Goal: Transaction & Acquisition: Purchase product/service

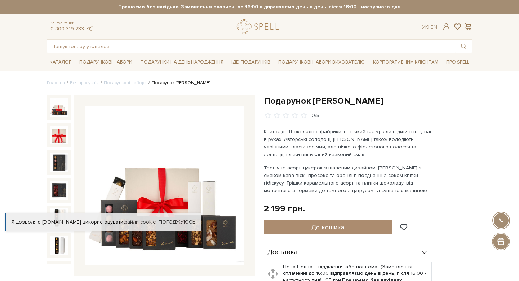
click at [251, 126] on div at bounding box center [164, 185] width 181 height 181
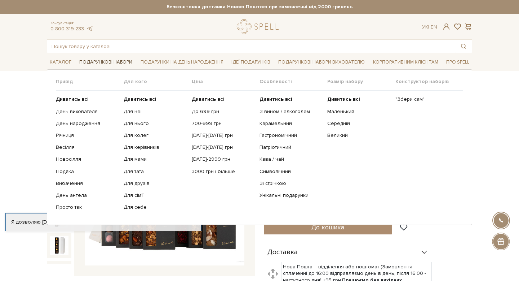
click at [121, 62] on link "Подарункові набори" at bounding box center [105, 62] width 59 height 11
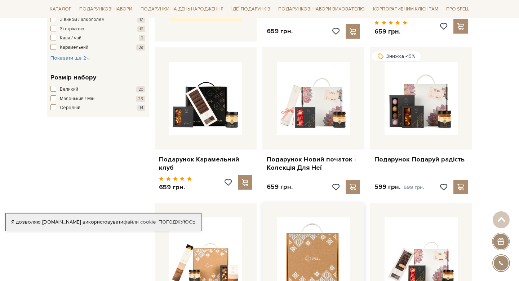
scroll to position [394, 0]
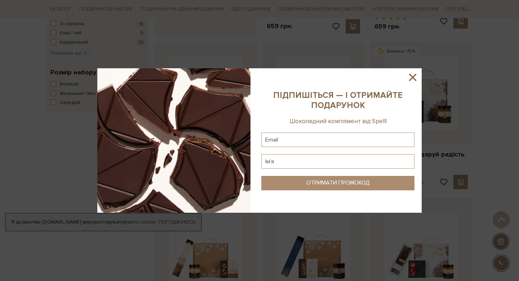
click at [411, 78] on icon at bounding box center [413, 77] width 12 height 12
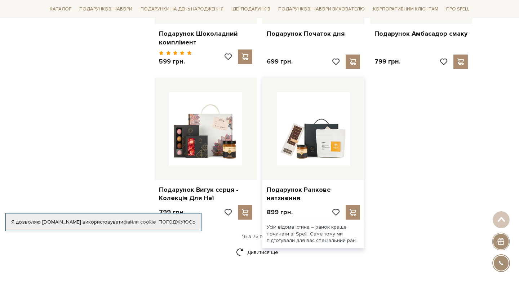
scroll to position [826, 0]
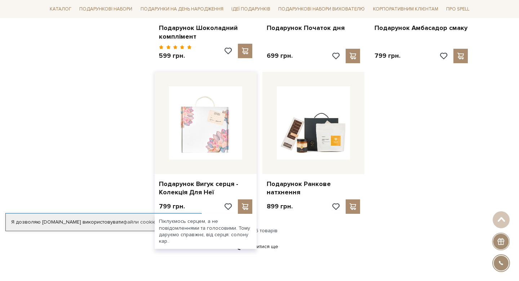
click at [197, 141] on img at bounding box center [205, 122] width 73 height 73
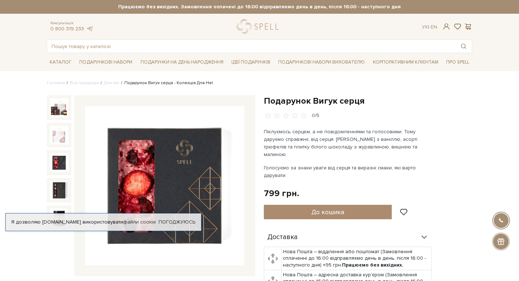
click at [62, 162] on img at bounding box center [59, 162] width 19 height 19
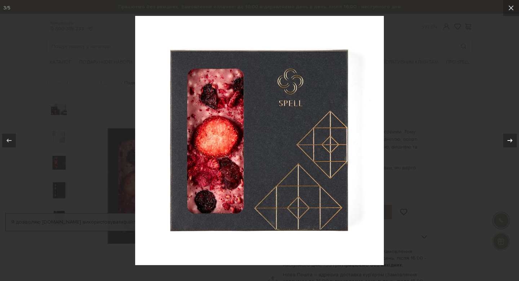
click at [512, 137] on icon at bounding box center [510, 140] width 9 height 9
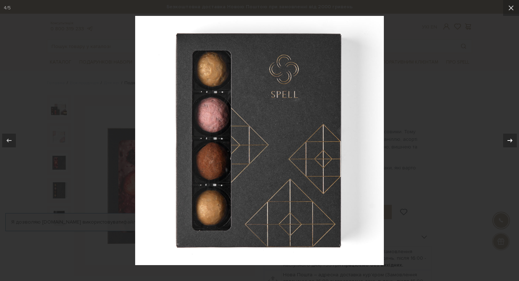
click at [512, 136] on icon at bounding box center [510, 140] width 9 height 9
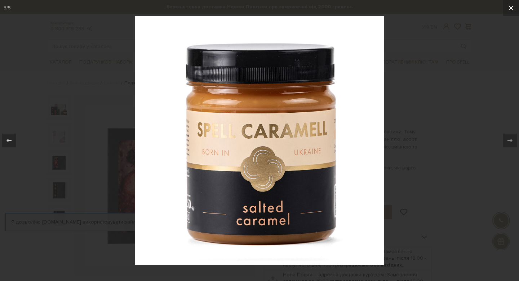
click at [509, 8] on icon at bounding box center [511, 8] width 9 height 9
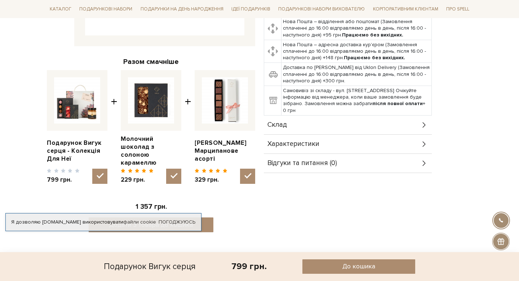
scroll to position [272, 0]
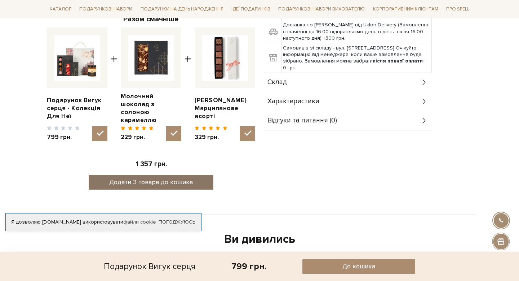
click at [195, 175] on button "Додати 3 товара до кошика" at bounding box center [151, 182] width 125 height 15
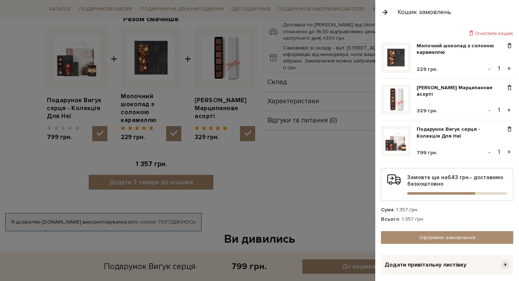
click at [330, 164] on div at bounding box center [259, 140] width 519 height 281
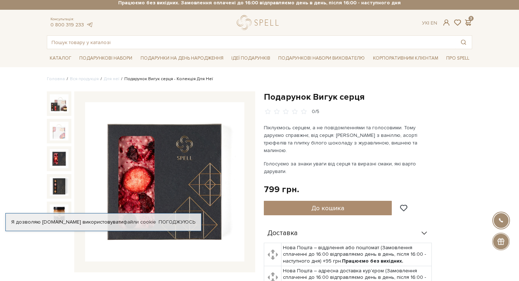
scroll to position [0, 0]
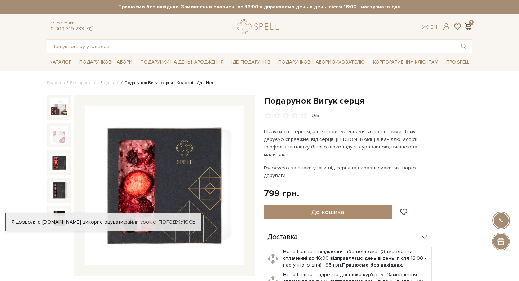
click at [469, 26] on span at bounding box center [468, 27] width 9 height 8
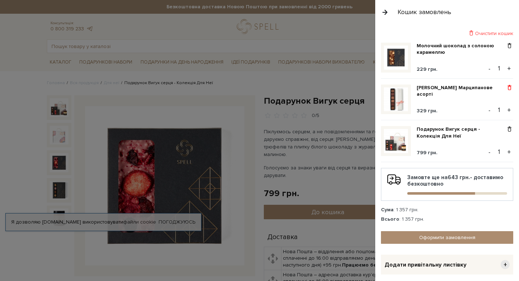
click at [510, 86] on span at bounding box center [510, 87] width 8 height 6
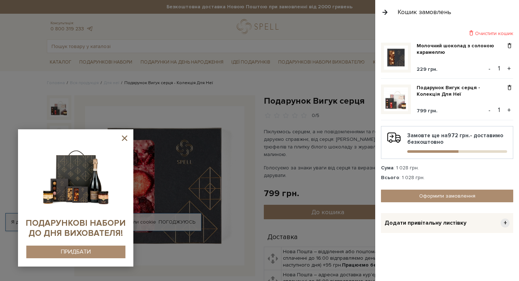
click at [507, 41] on div "Очистити кошик Молочний шоколад з солоною карамеллю 229 грн. - 1 + Подарунок Ви…" at bounding box center [447, 131] width 132 height 203
click at [510, 44] on span at bounding box center [510, 46] width 8 height 6
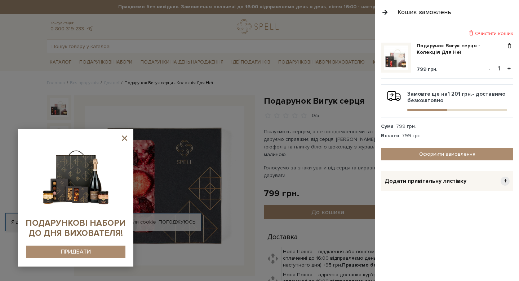
click at [83, 194] on img at bounding box center [76, 174] width 74 height 74
click at [85, 251] on div "ПРИДБАТИ" at bounding box center [76, 251] width 30 height 7
click at [122, 133] on sys-container-static at bounding box center [75, 197] width 115 height 137
click at [124, 138] on icon at bounding box center [124, 137] width 5 height 5
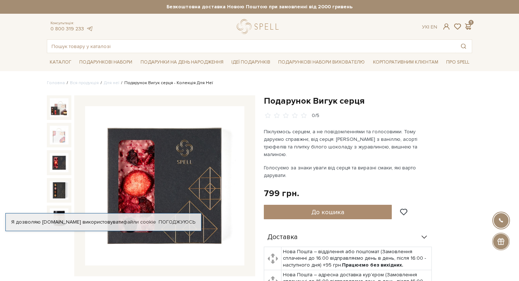
click at [222, 130] on div at bounding box center [259, 140] width 519 height 281
click at [60, 160] on img at bounding box center [59, 162] width 19 height 19
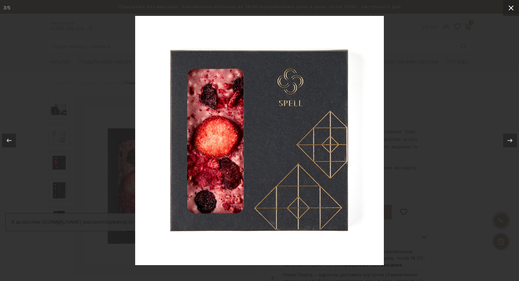
click at [508, 10] on icon at bounding box center [511, 8] width 9 height 9
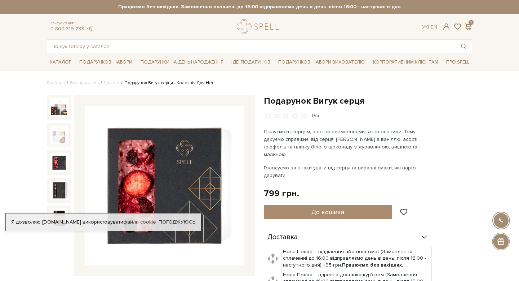
click at [463, 31] on div "Консультація: 0 800 319 233 Ук | En | 1" at bounding box center [260, 26] width 434 height 15
click at [467, 28] on span at bounding box center [468, 27] width 9 height 8
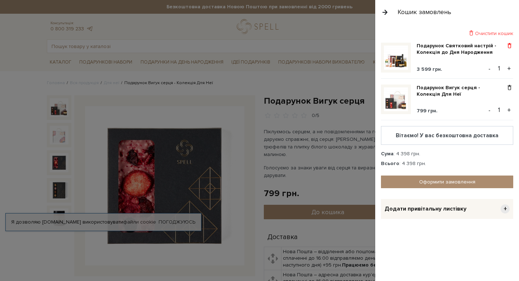
click at [511, 44] on span at bounding box center [510, 46] width 8 height 6
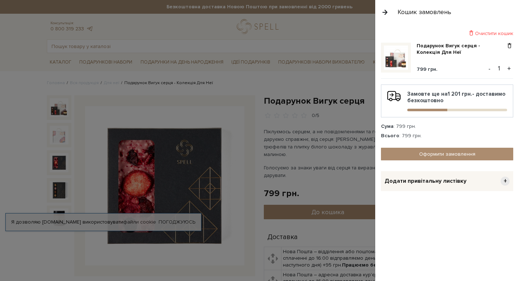
click at [404, 50] on img at bounding box center [396, 57] width 24 height 24
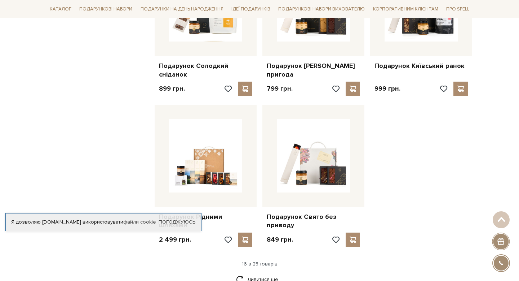
scroll to position [886, 0]
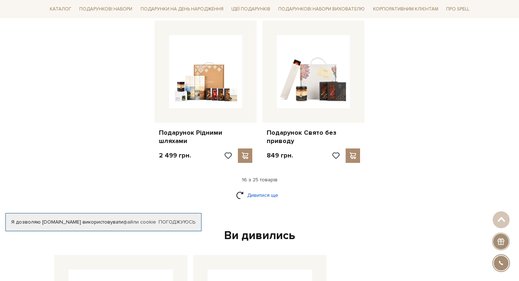
click at [259, 189] on link "Дивитися ще" at bounding box center [259, 195] width 47 height 13
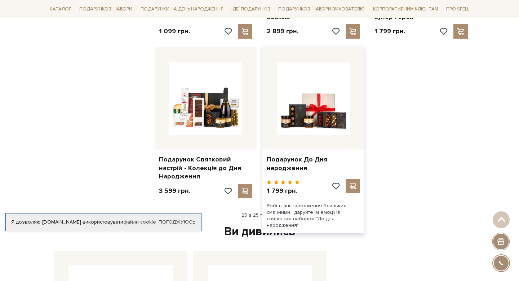
scroll to position [1315, 0]
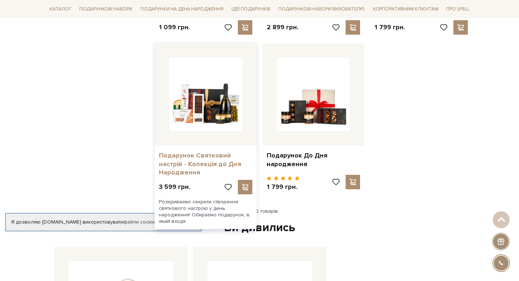
click at [200, 155] on link "Подарунок Святковий настрій - Колекція до Дня Народження" at bounding box center [205, 163] width 93 height 25
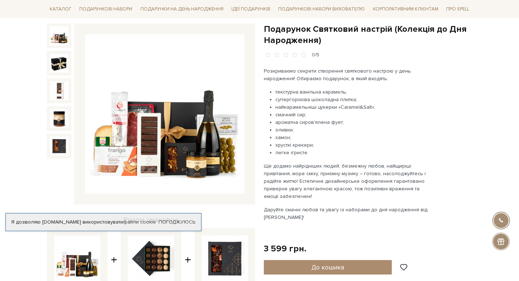
scroll to position [72, 0]
click at [53, 36] on img at bounding box center [59, 35] width 19 height 19
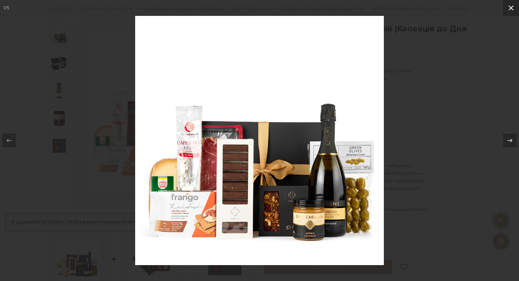
click at [511, 7] on icon at bounding box center [511, 7] width 5 height 5
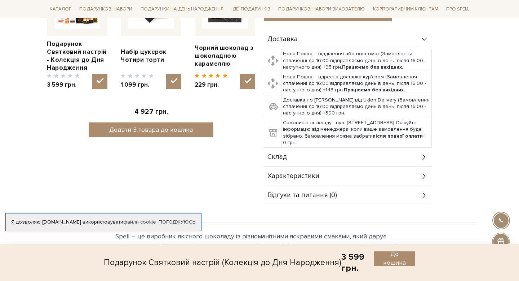
scroll to position [107, 0]
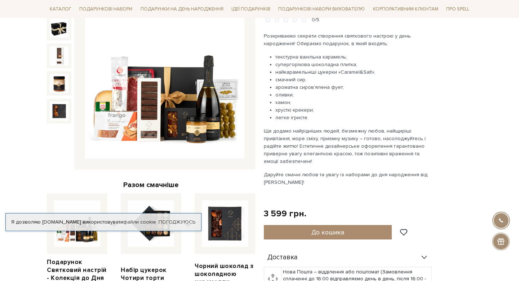
click at [163, 75] on img at bounding box center [164, 78] width 159 height 159
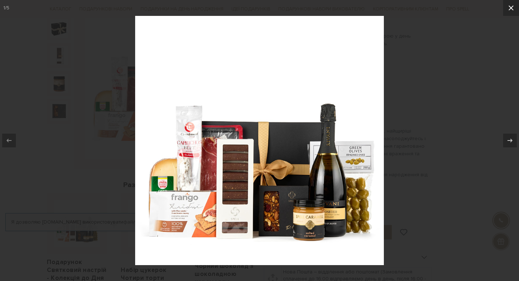
click at [510, 8] on icon at bounding box center [511, 8] width 9 height 9
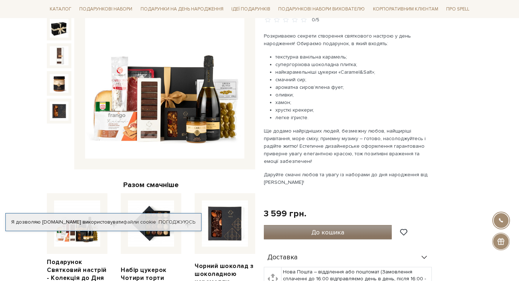
click at [333, 225] on button "До кошика" at bounding box center [328, 232] width 128 height 14
click at [245, 193] on div at bounding box center [259, 140] width 519 height 281
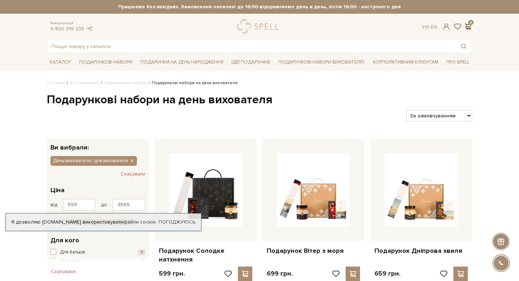
click at [468, 25] on span at bounding box center [468, 27] width 9 height 8
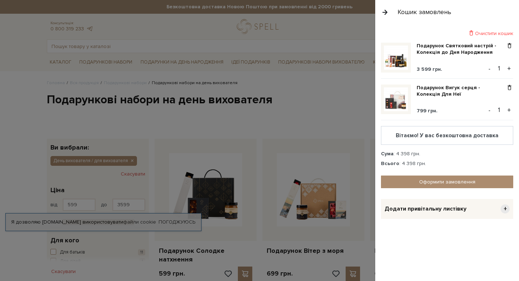
click at [308, 123] on div at bounding box center [259, 140] width 519 height 281
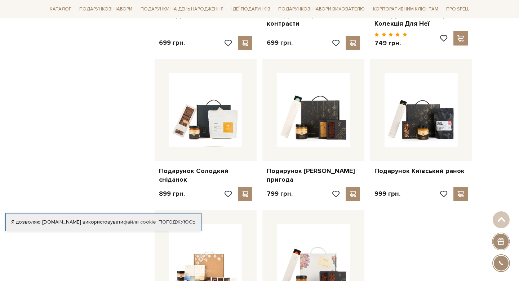
scroll to position [820, 0]
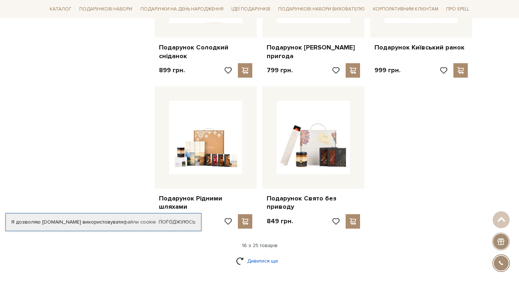
click at [253, 255] on link "Дивитися ще" at bounding box center [259, 260] width 47 height 13
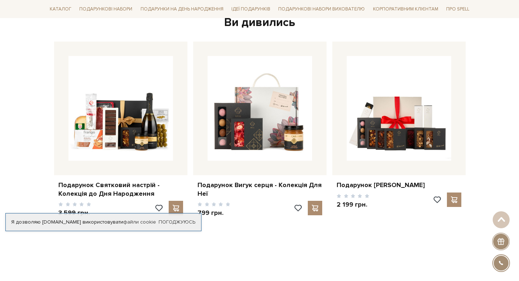
scroll to position [1526, 0]
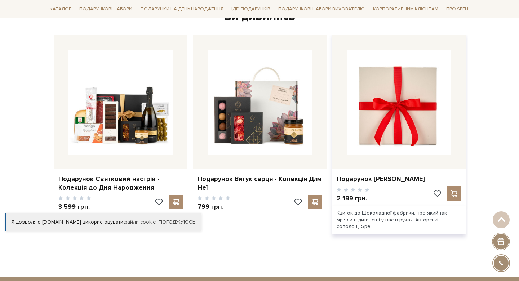
click at [384, 106] on img at bounding box center [399, 102] width 105 height 105
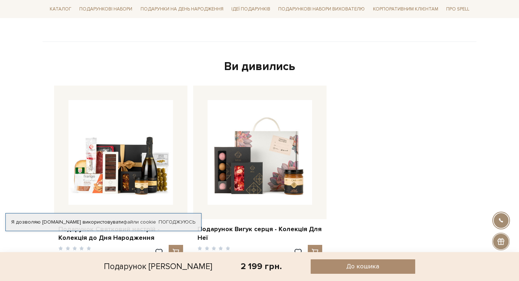
scroll to position [493, 0]
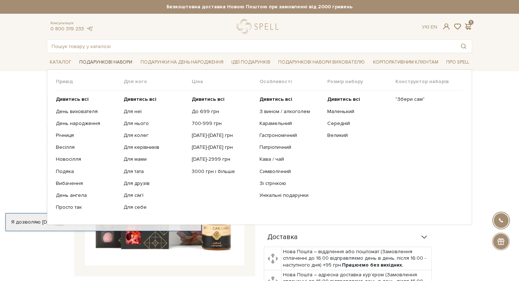
click at [119, 66] on link "Подарункові набори" at bounding box center [105, 62] width 59 height 11
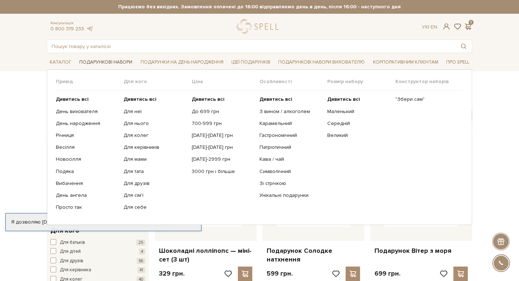
click at [118, 64] on link "Подарункові набори" at bounding box center [105, 62] width 59 height 11
click at [60, 146] on link "Весілля" at bounding box center [87, 147] width 62 height 6
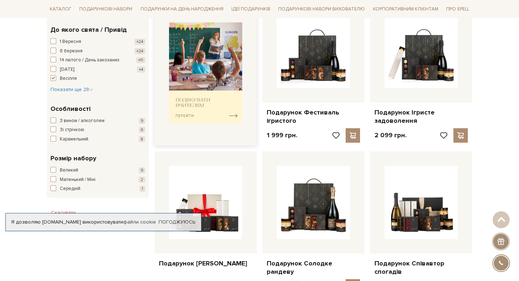
scroll to position [304, 0]
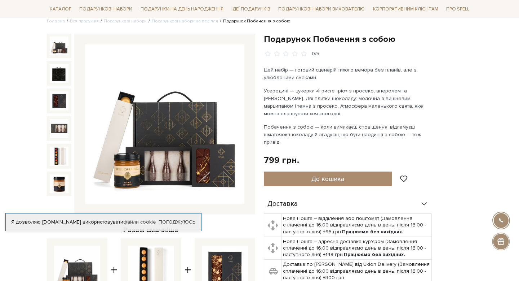
scroll to position [62, 0]
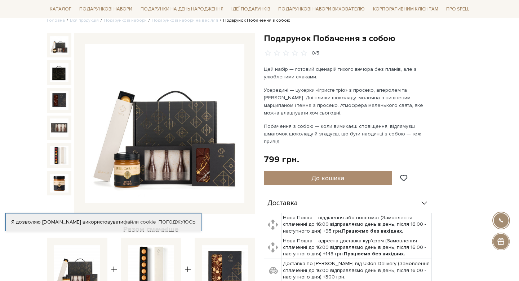
click at [173, 156] on img at bounding box center [164, 123] width 159 height 159
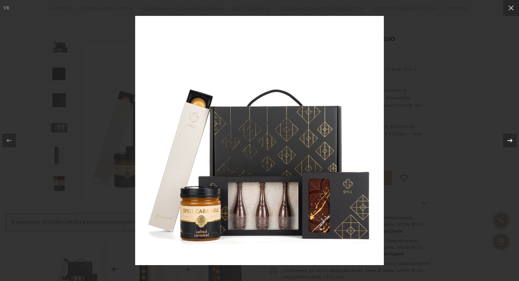
click at [504, 144] on div at bounding box center [510, 140] width 14 height 14
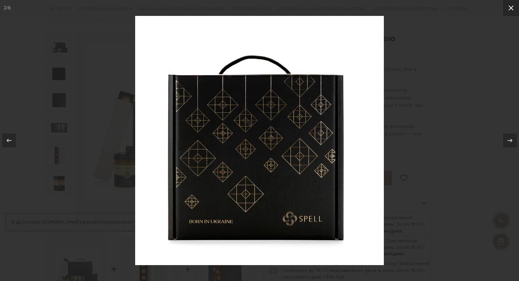
click at [511, 12] on icon at bounding box center [511, 8] width 9 height 9
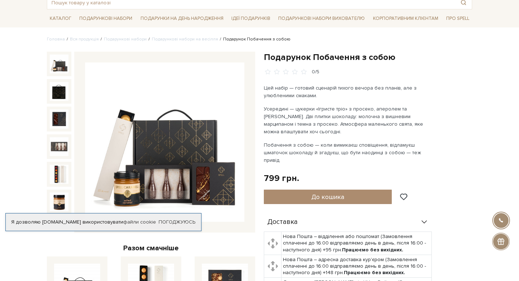
scroll to position [47, 0]
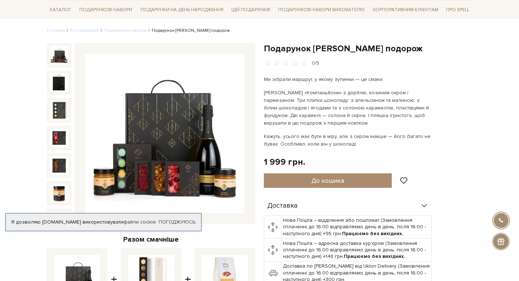
scroll to position [61, 0]
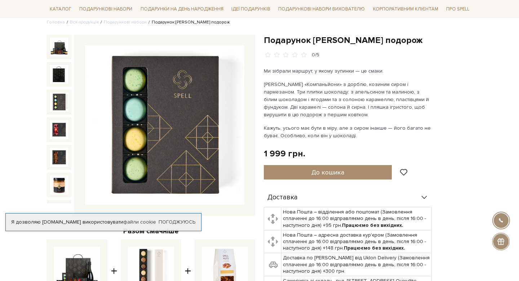
click at [59, 96] on img at bounding box center [59, 101] width 19 height 19
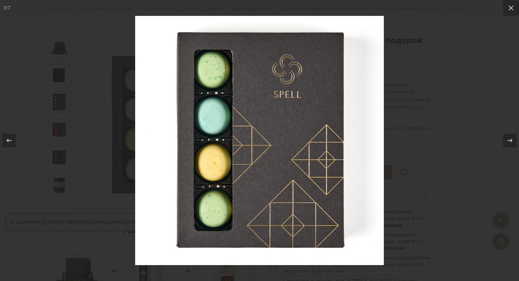
click at [60, 130] on div at bounding box center [259, 140] width 519 height 281
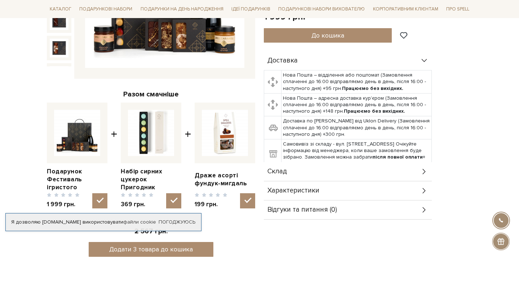
scroll to position [196, 0]
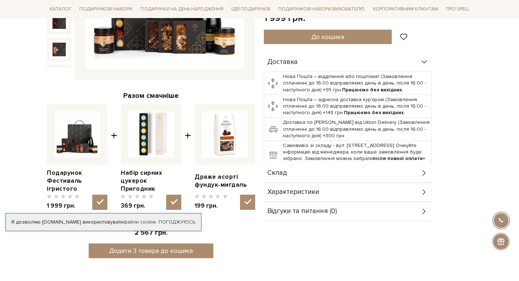
click at [231, 140] on img at bounding box center [225, 134] width 46 height 46
click at [240, 194] on input "checkbox" at bounding box center [247, 201] width 15 height 15
checkbox input "false"
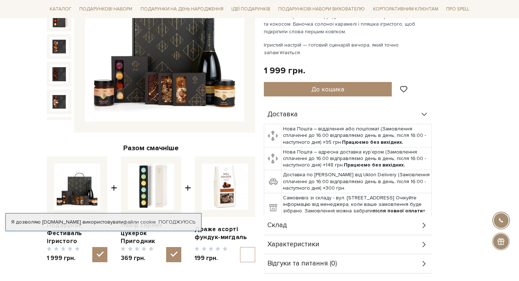
scroll to position [107, 0]
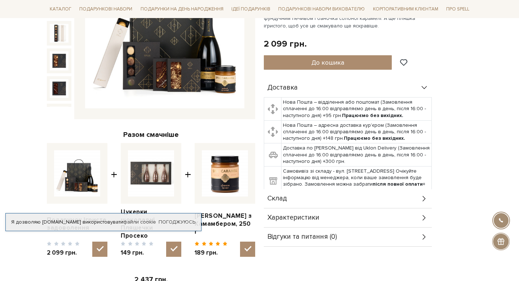
scroll to position [172, 0]
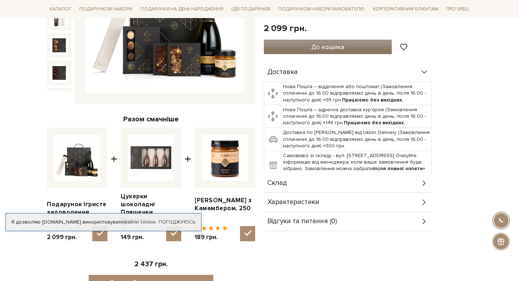
click at [314, 43] on span "До кошика" at bounding box center [328, 47] width 33 height 8
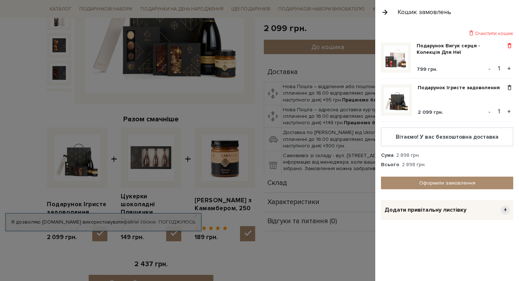
click at [509, 45] on span at bounding box center [510, 46] width 8 height 6
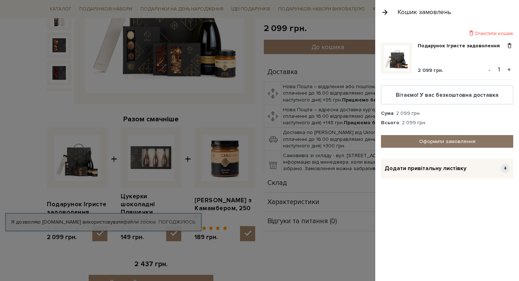
click at [434, 137] on link "Оформити замовлення" at bounding box center [447, 141] width 132 height 13
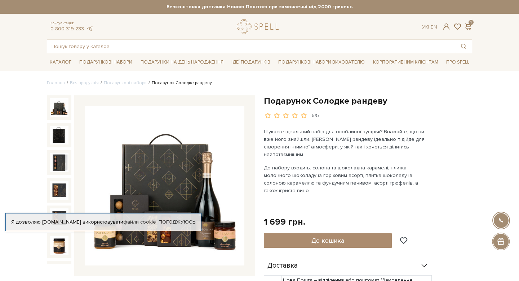
click at [222, 6] on strong "Безкоштовна доставка Новою Поштою при замовленні від 2000 гривень" at bounding box center [259, 7] width 425 height 6
click at [257, 33] on link "logo" at bounding box center [259, 26] width 45 height 15
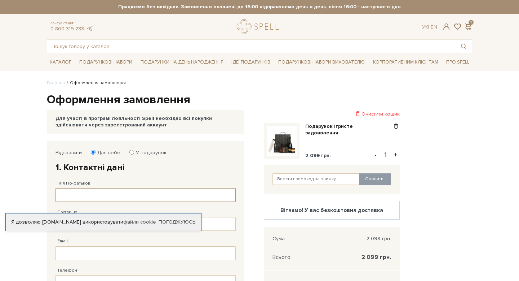
click at [118, 190] on input "Ім'я По-батькові" at bounding box center [146, 195] width 180 height 14
type input "Марія"
type input "Данилюк"
type input "mdanyliuk@intelliarts.com"
type input "38 (096) 721 84 31"
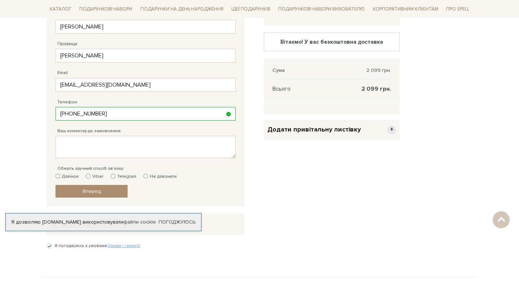
scroll to position [169, 0]
click at [121, 189] on link "Вперед" at bounding box center [92, 190] width 72 height 13
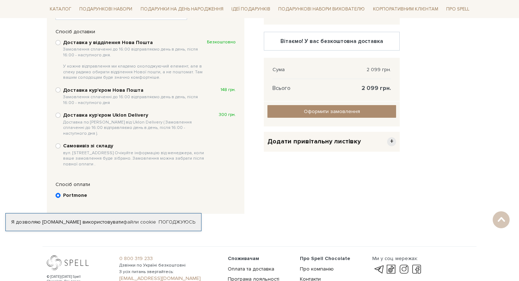
scroll to position [140, 0]
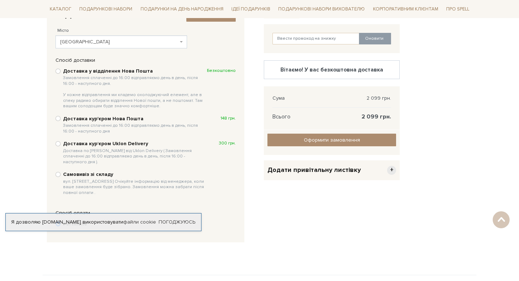
click at [394, 169] on span "+" at bounding box center [391, 170] width 9 height 9
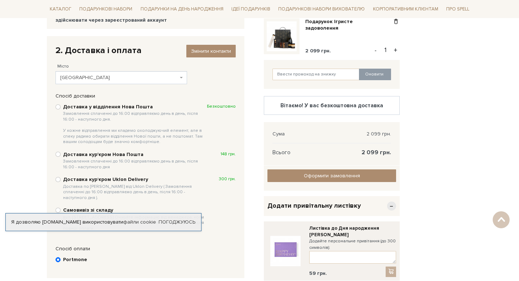
scroll to position [117, 0]
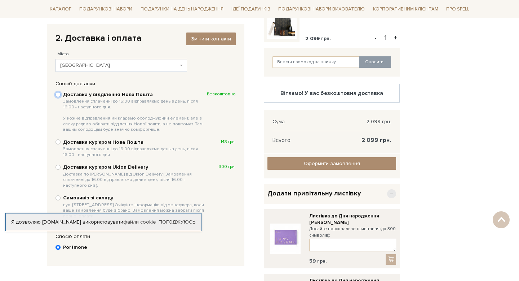
click at [58, 93] on input "Доставка у відділення Нова Пошта Замовлення сплаченні до 16:00 відправляємо ден…" at bounding box center [58, 94] width 5 height 5
radio input "true"
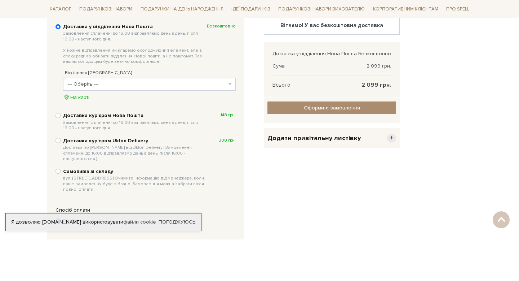
scroll to position [193, 0]
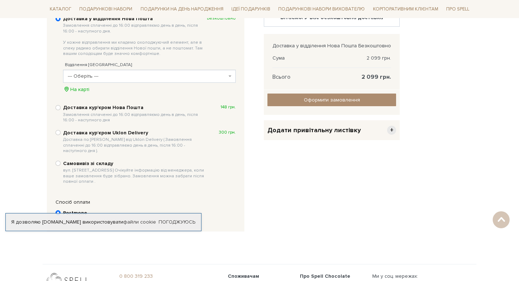
click at [127, 80] on span "--- Оберіть ---" at bounding box center [149, 76] width 173 height 13
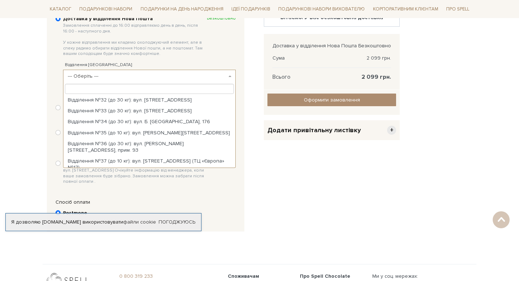
scroll to position [419, 0]
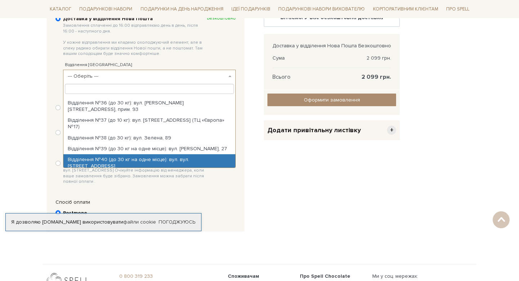
select select "Відділення №40 (до 30 кг на одне місце): вул. вул. Личаківська, 139"
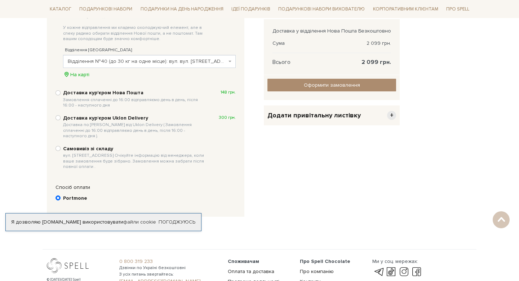
scroll to position [208, 0]
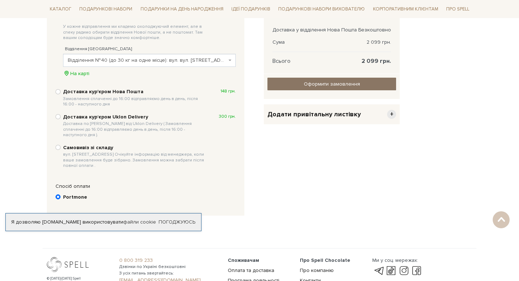
click at [325, 79] on input "Оформити замовлення" at bounding box center [332, 84] width 129 height 13
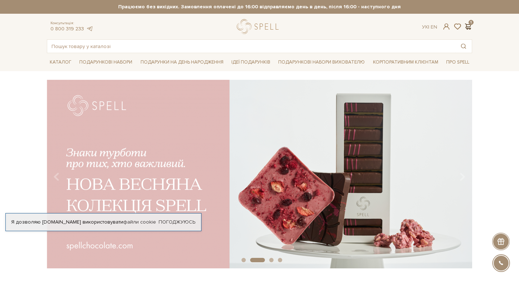
click at [468, 25] on span at bounding box center [468, 27] width 9 height 8
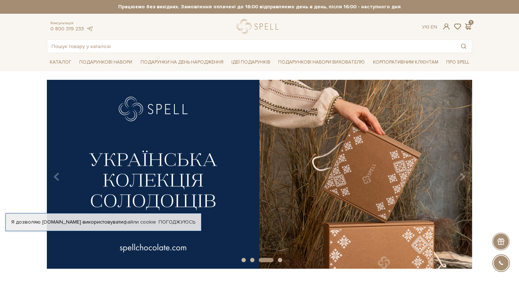
click at [338, 28] on div at bounding box center [259, 140] width 519 height 281
